Goal: Find specific page/section: Find specific page/section

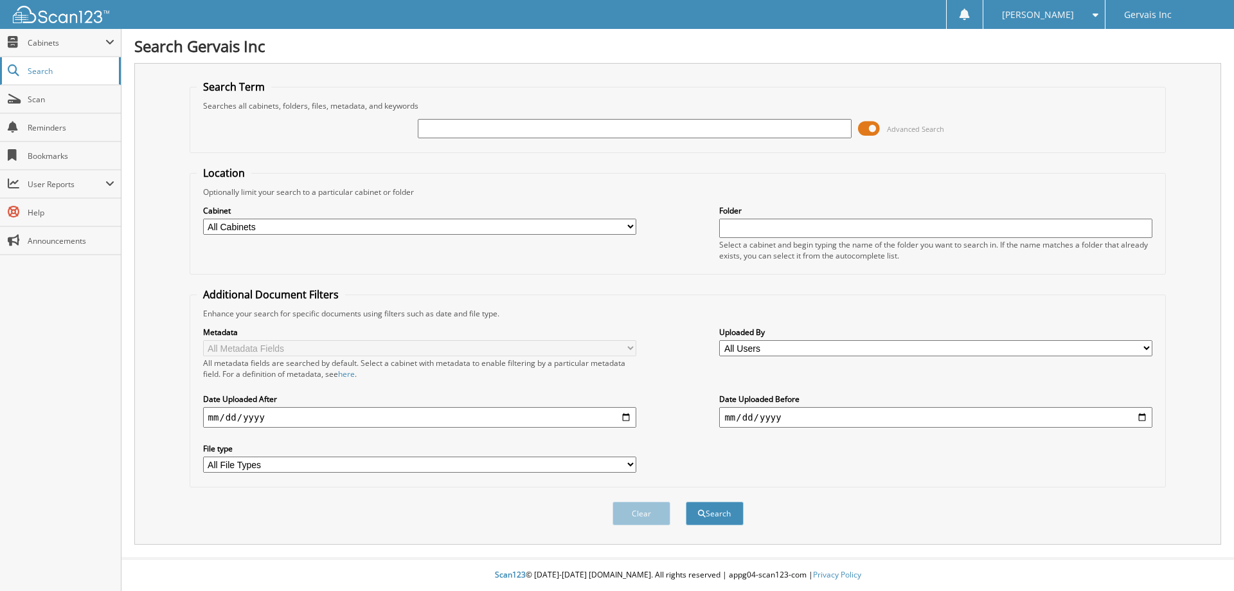
click at [51, 69] on span "Search" at bounding box center [70, 71] width 85 height 11
type input "48627"
click at [716, 514] on button "Search" at bounding box center [715, 513] width 58 height 24
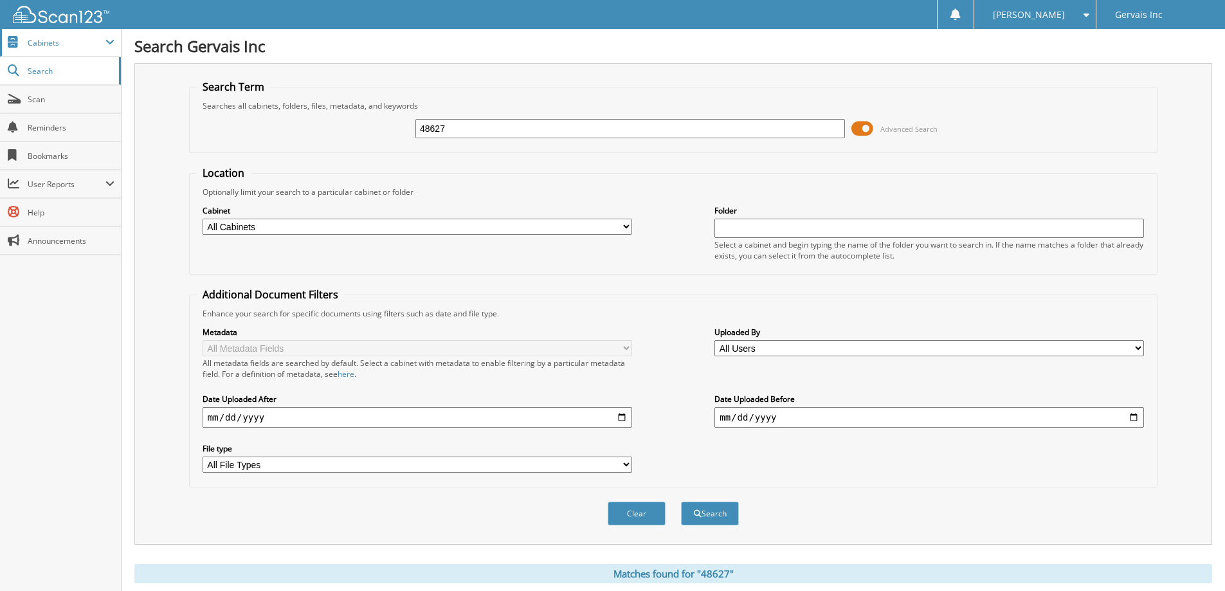
click at [49, 44] on span "Cabinets" at bounding box center [67, 42] width 78 height 11
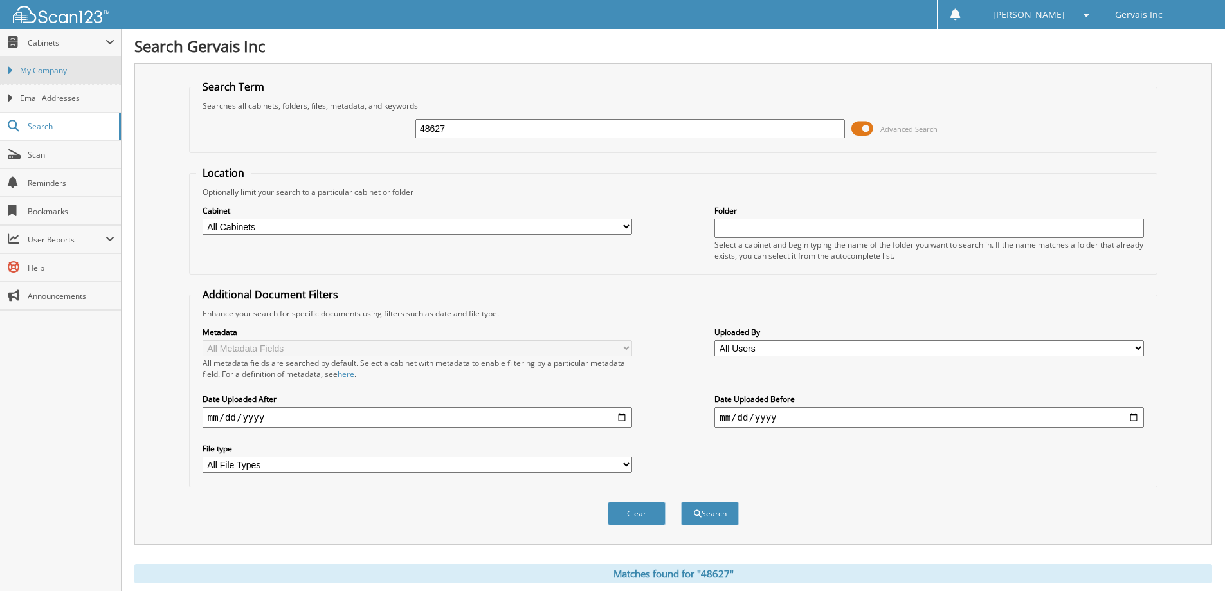
click at [58, 67] on span "My Company" at bounding box center [67, 71] width 94 height 12
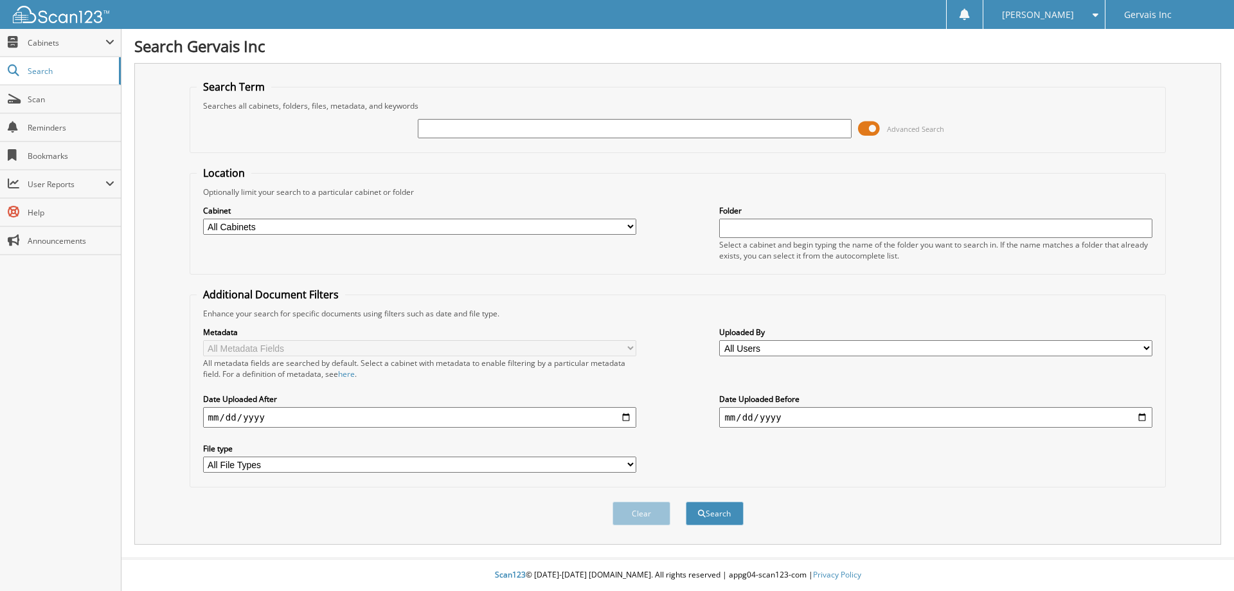
click at [876, 129] on span at bounding box center [869, 128] width 22 height 19
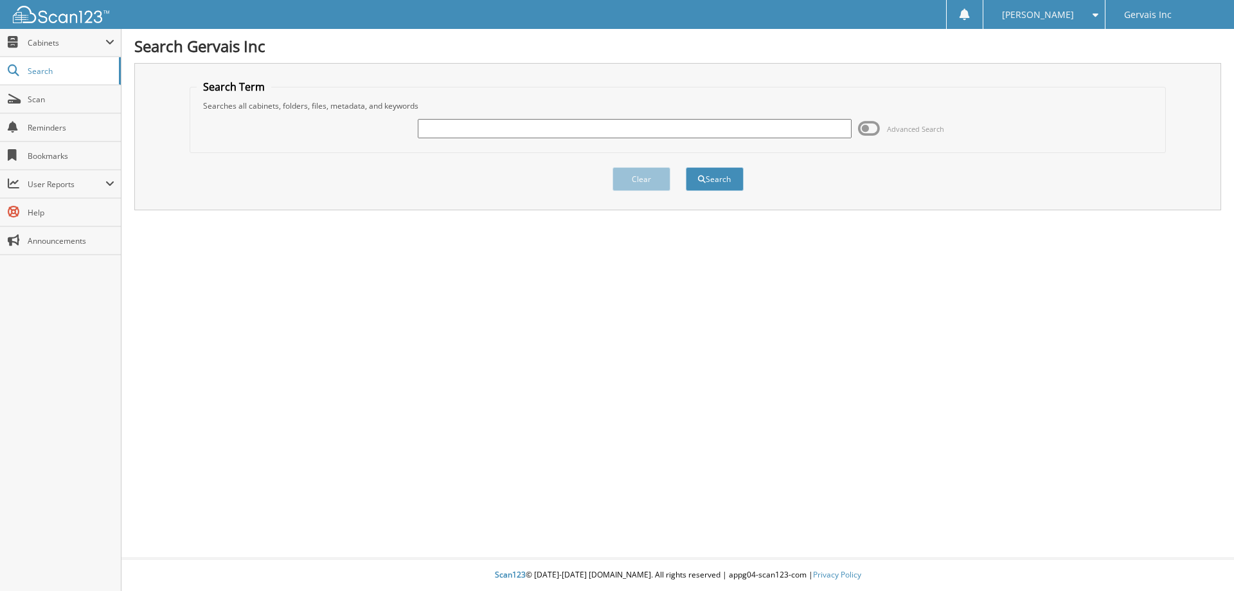
click at [575, 126] on input "text" at bounding box center [634, 128] width 433 height 19
type input "48627"
click at [710, 179] on button "Search" at bounding box center [715, 179] width 58 height 24
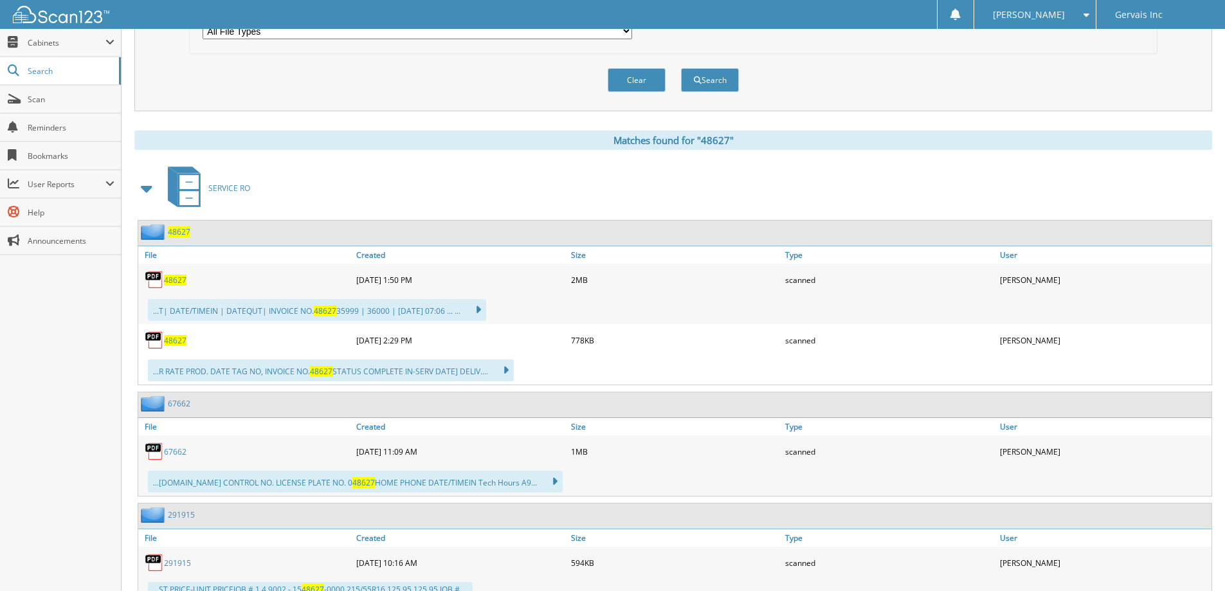
scroll to position [450, 0]
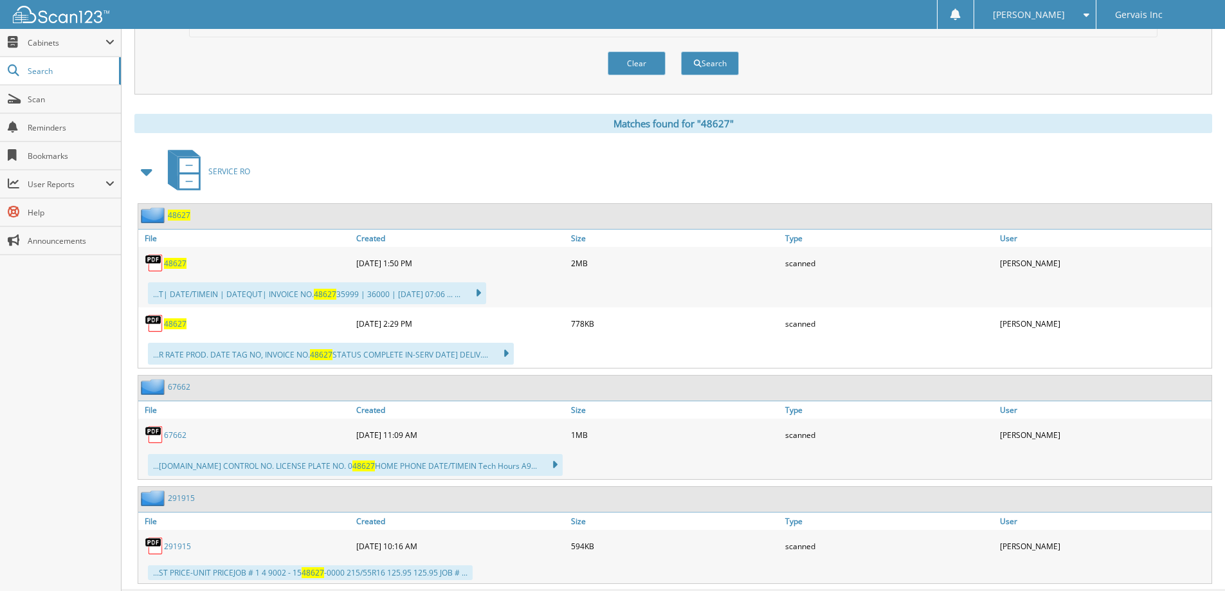
click at [174, 260] on span "48627" at bounding box center [175, 263] width 22 height 11
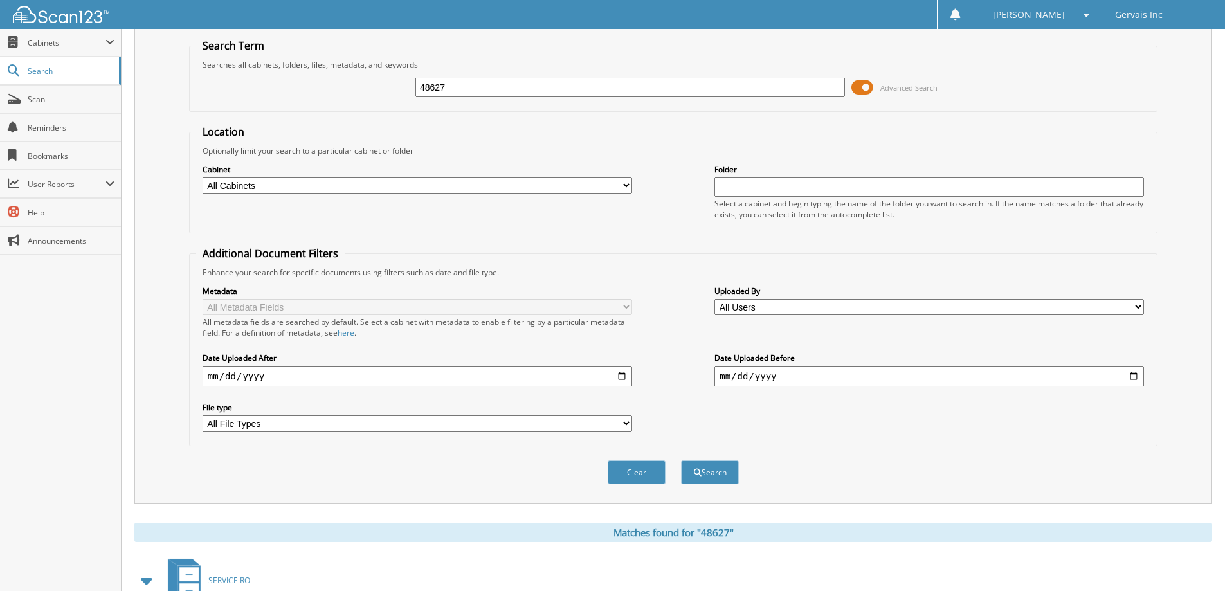
scroll to position [0, 0]
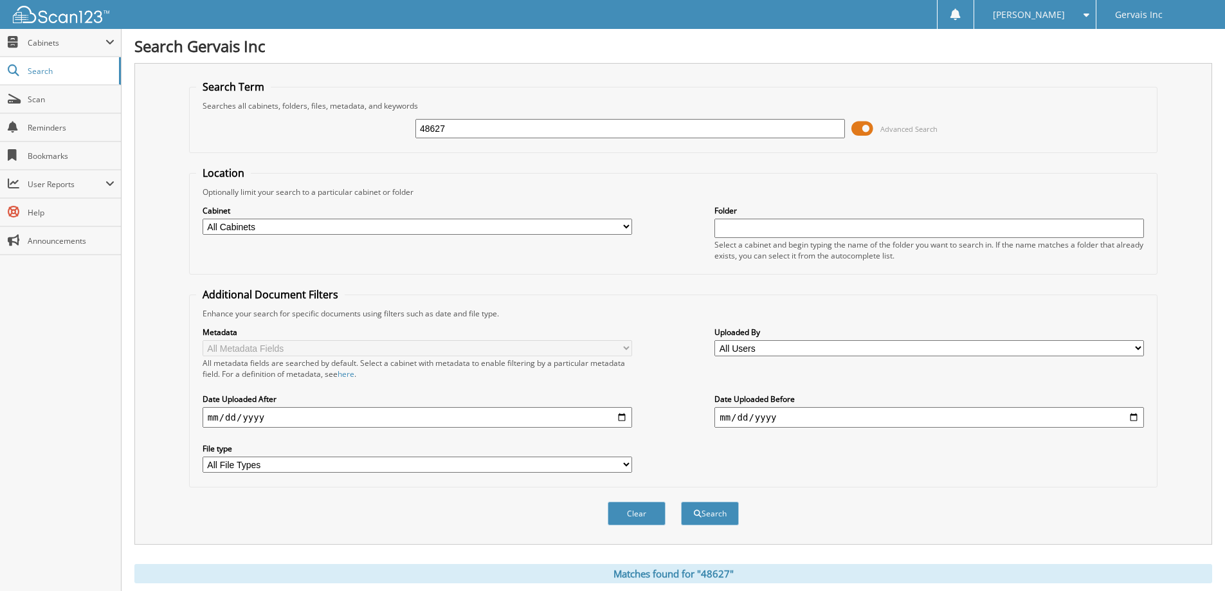
drag, startPoint x: 504, startPoint y: 129, endPoint x: 349, endPoint y: 132, distance: 155.0
click at [349, 132] on div "48627 Advanced Search" at bounding box center [673, 128] width 954 height 35
type input "48607"
click at [709, 505] on button "Search" at bounding box center [710, 513] width 58 height 24
click at [861, 127] on span at bounding box center [862, 128] width 22 height 19
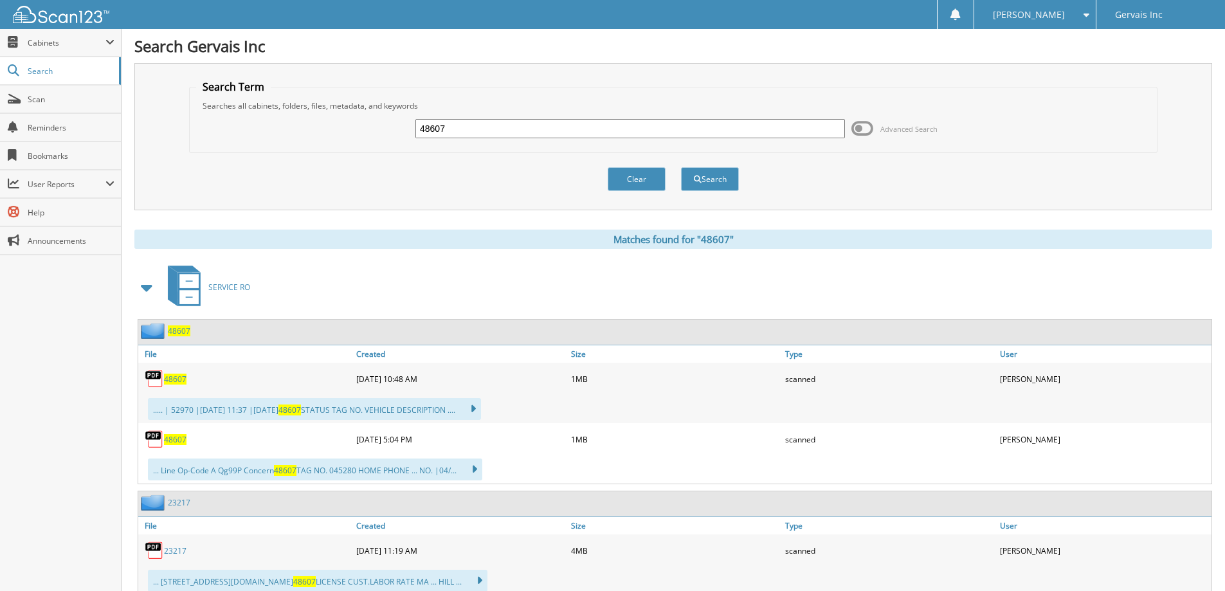
click at [176, 379] on span "48607" at bounding box center [175, 378] width 22 height 11
click at [480, 132] on input "48607" at bounding box center [629, 128] width 429 height 19
type input "50874"
click at [723, 175] on button "Search" at bounding box center [710, 179] width 58 height 24
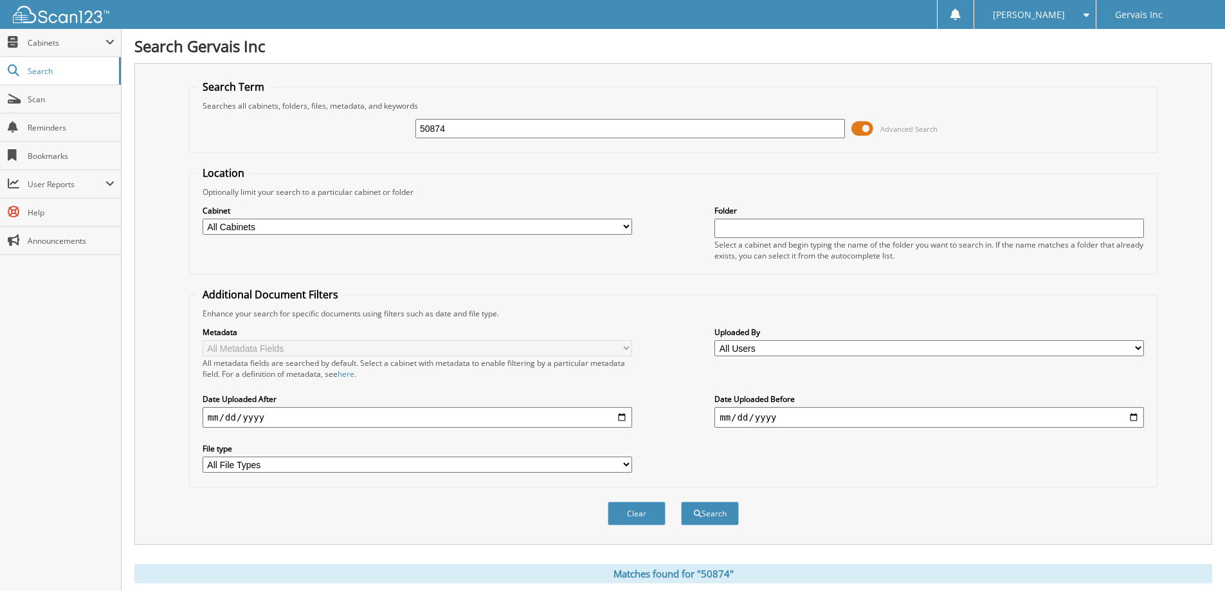
click at [861, 126] on span at bounding box center [862, 128] width 22 height 19
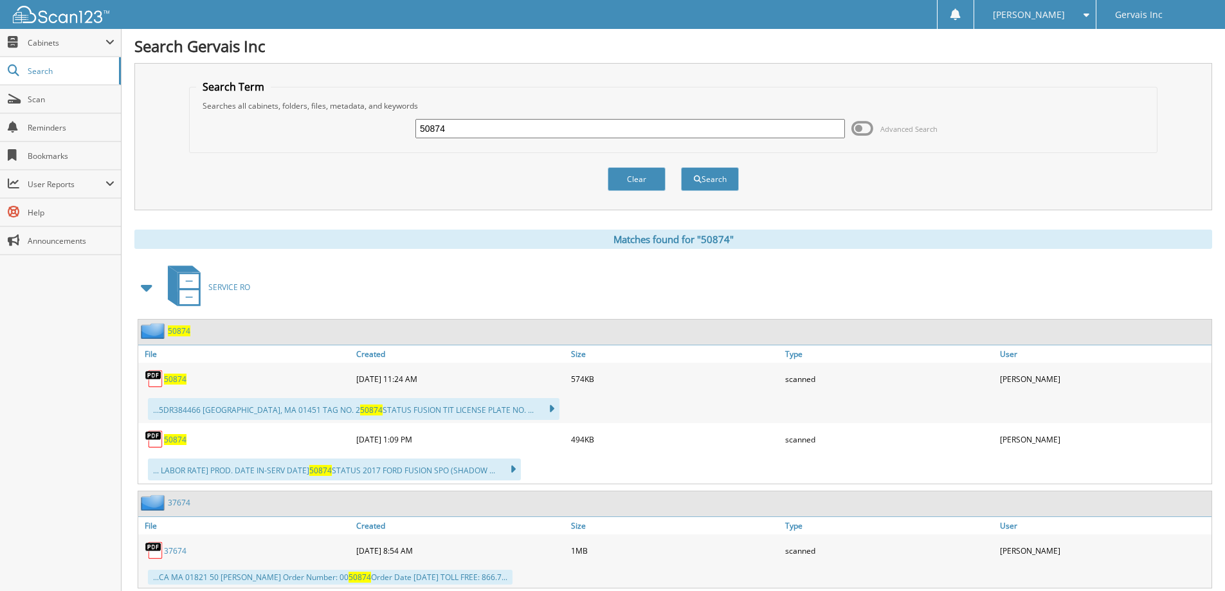
click at [178, 379] on span "50874" at bounding box center [175, 378] width 22 height 11
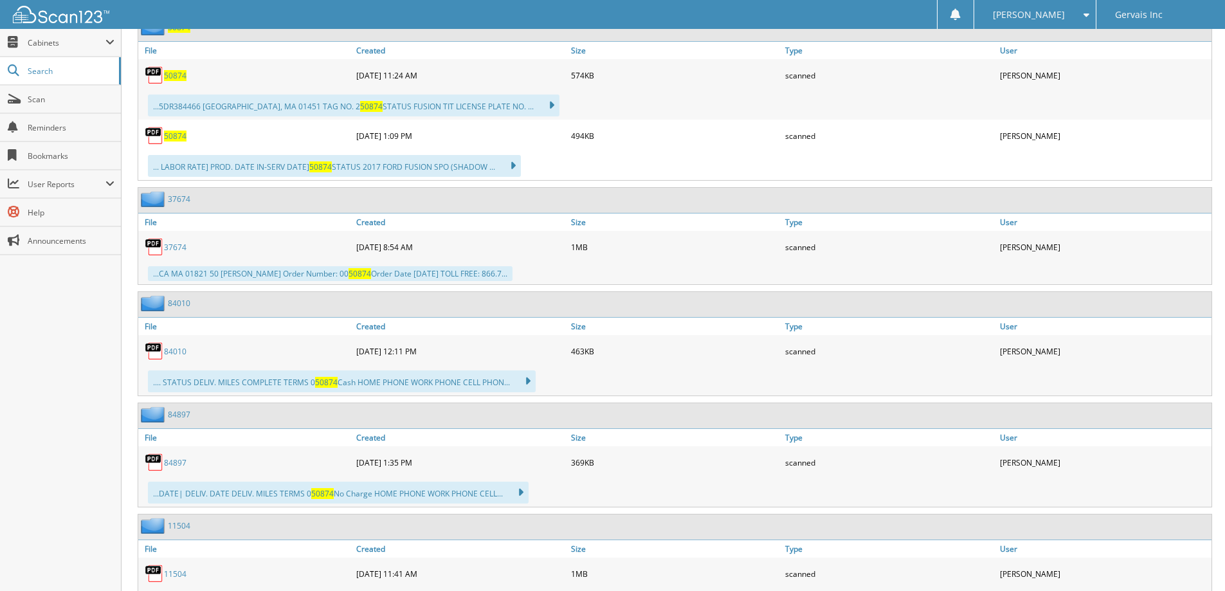
scroll to position [321, 0]
